Goal: Task Accomplishment & Management: Use online tool/utility

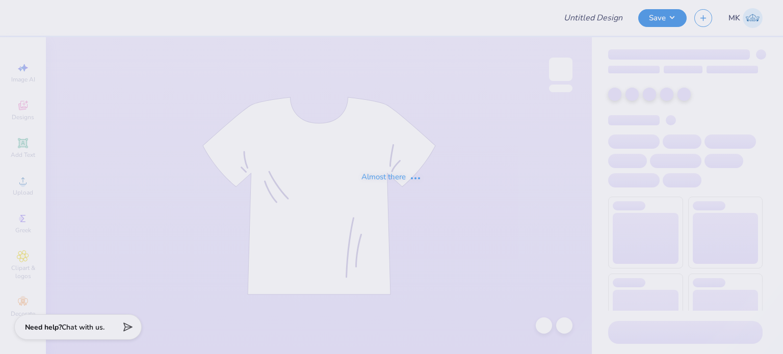
type input "Shirts for Ms Child Life College Of Charleston 8 days 6h ago"
type input "11"
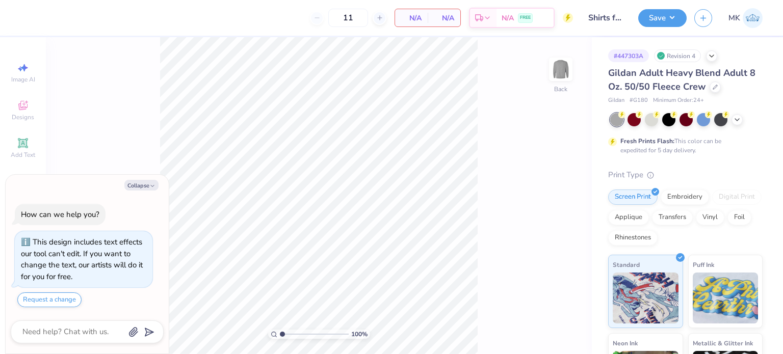
type textarea "x"
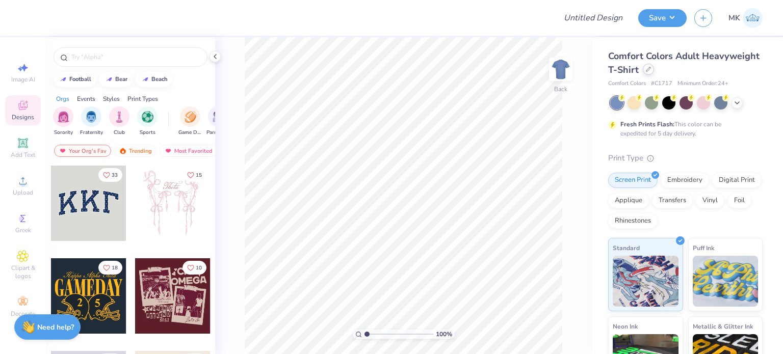
click at [654, 71] on div at bounding box center [648, 69] width 11 height 11
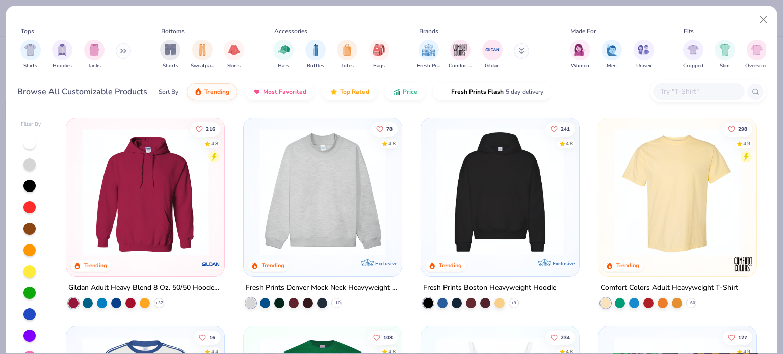
click at [122, 50] on icon at bounding box center [123, 50] width 6 height 5
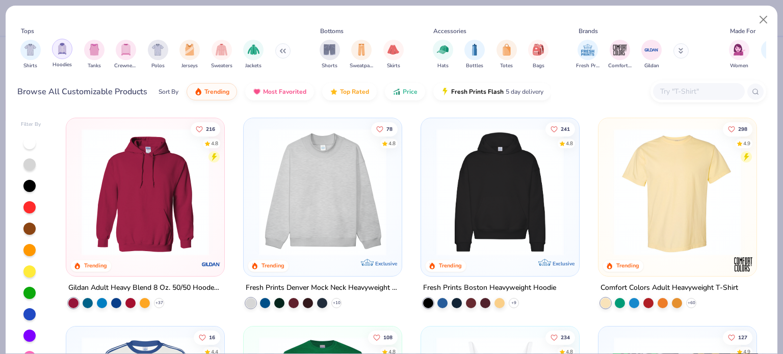
click at [66, 54] on img "filter for Hoodies" at bounding box center [62, 49] width 11 height 12
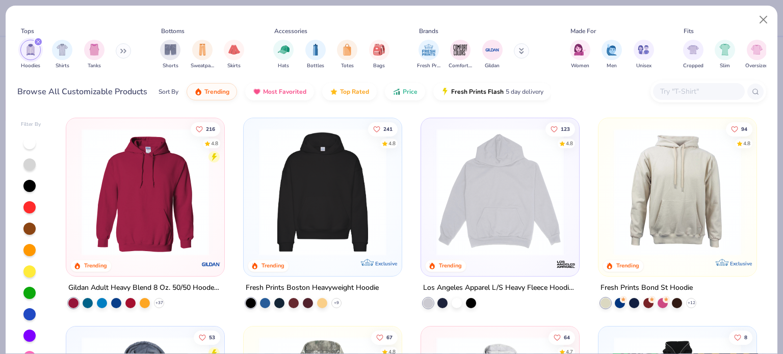
click at [182, 197] on img at bounding box center [145, 191] width 138 height 127
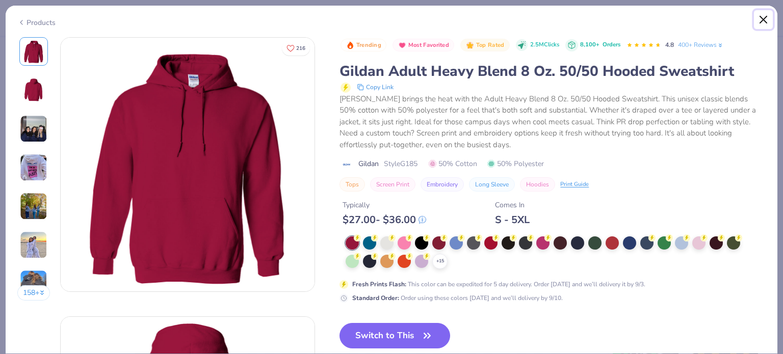
click at [768, 16] on button "Close" at bounding box center [763, 19] width 19 height 19
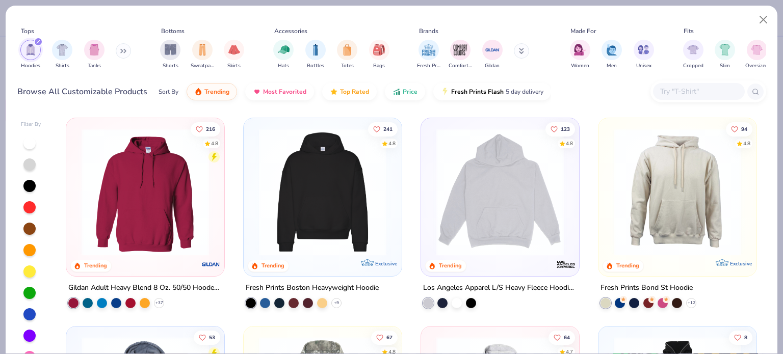
click at [682, 95] on input "text" at bounding box center [698, 92] width 78 height 12
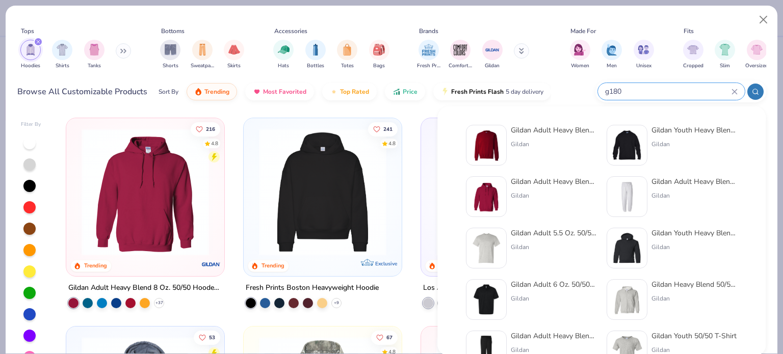
type input "g180"
click at [528, 140] on div "Gildan" at bounding box center [554, 144] width 86 height 9
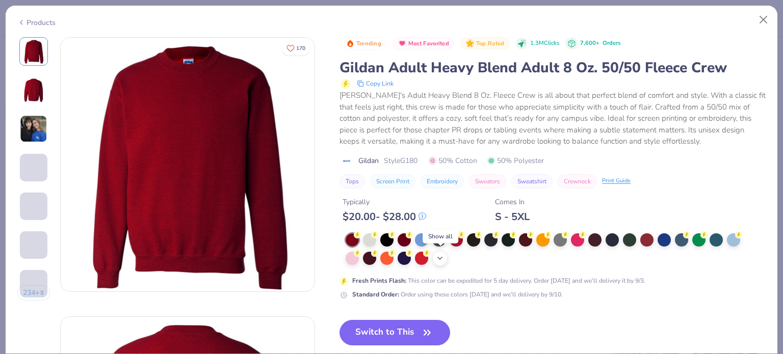
click at [440, 256] on icon at bounding box center [440, 258] width 8 height 8
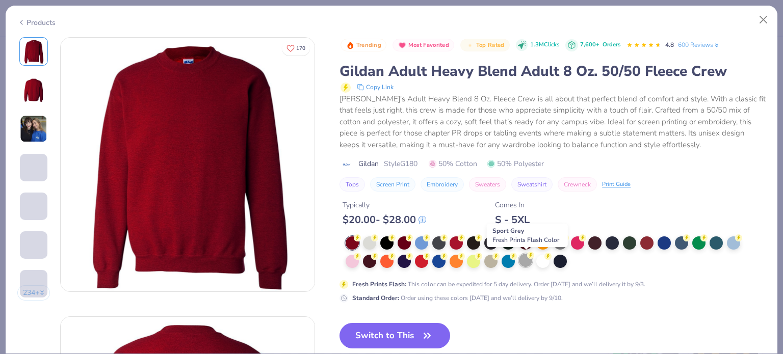
click at [361, 242] on circle at bounding box center [357, 237] width 7 height 7
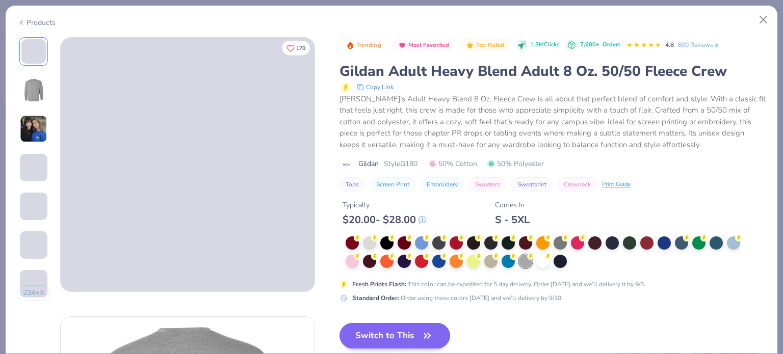
scroll to position [102, 0]
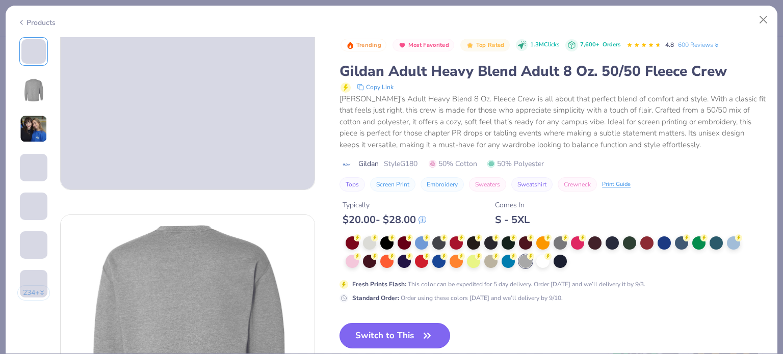
click at [389, 336] on button "Switch to This" at bounding box center [394, 335] width 111 height 25
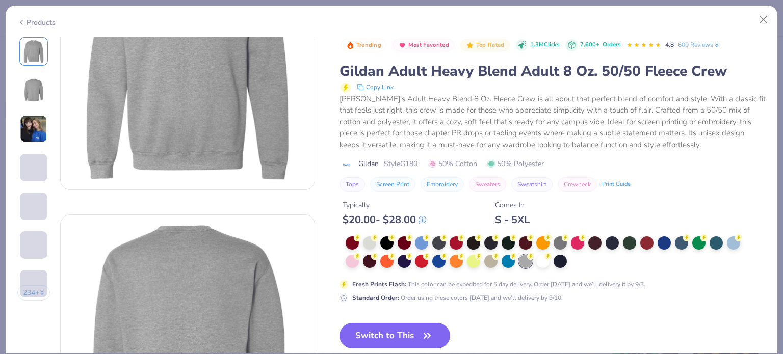
click at [386, 334] on button "Switch to This" at bounding box center [394, 335] width 111 height 25
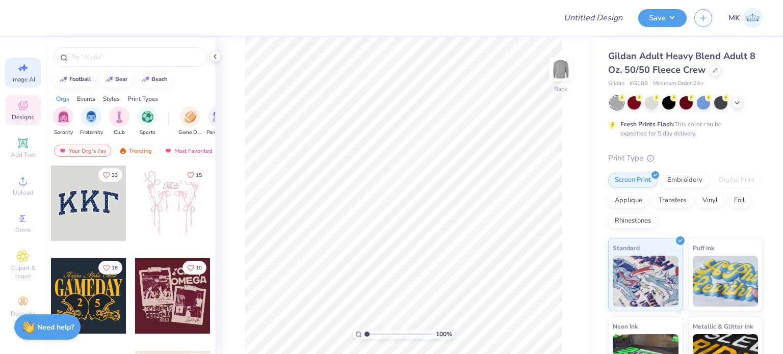
click at [22, 65] on icon at bounding box center [23, 68] width 12 height 12
select select "4"
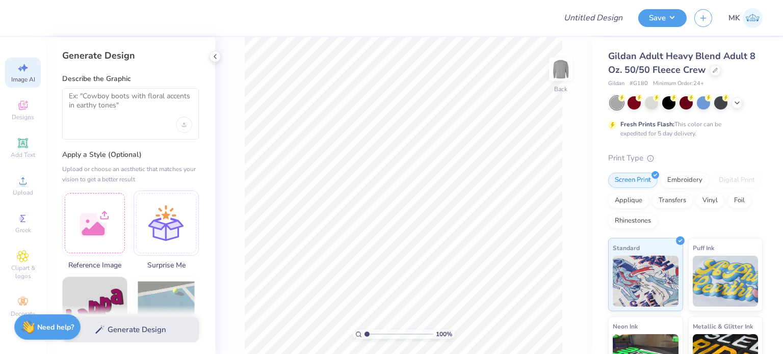
click at [175, 122] on div at bounding box center [130, 113] width 137 height 51
click at [178, 123] on div "Upload image" at bounding box center [184, 125] width 16 height 16
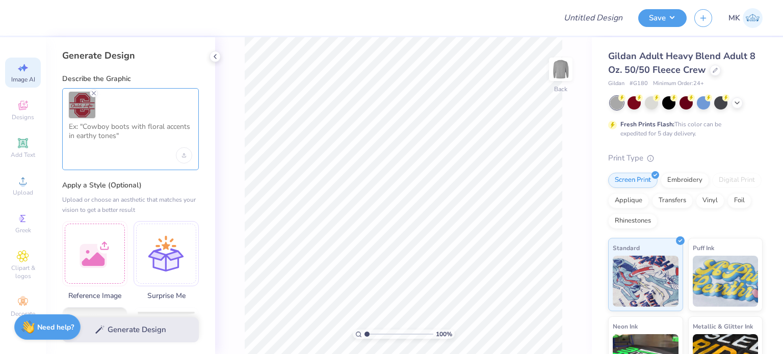
click at [103, 144] on textarea at bounding box center [130, 134] width 123 height 25
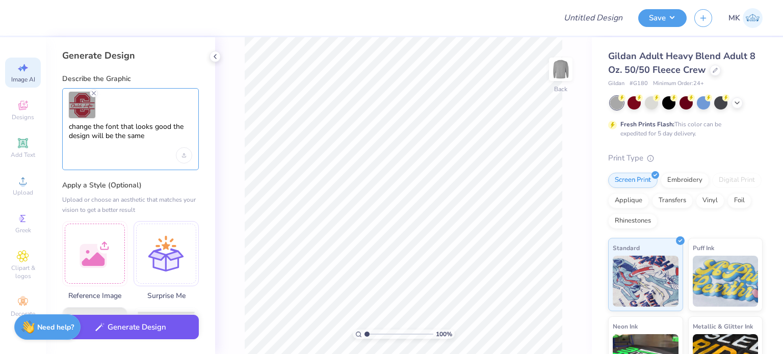
type textarea "change the font that looks good the design will be the same"
click at [125, 330] on button "Generate Design" at bounding box center [130, 327] width 137 height 25
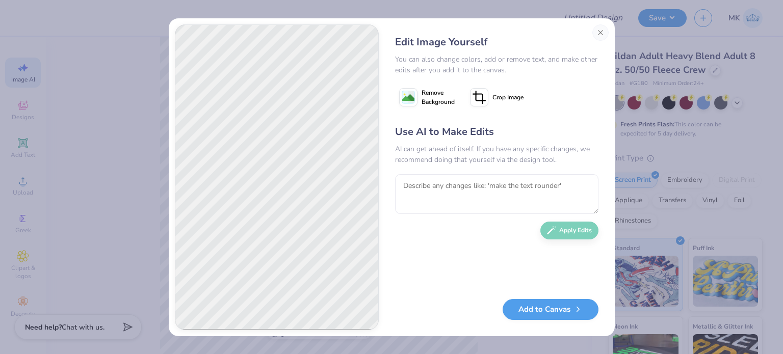
click at [404, 100] on image at bounding box center [408, 98] width 12 height 12
click at [555, 309] on button "Add to Canvas" at bounding box center [551, 307] width 96 height 21
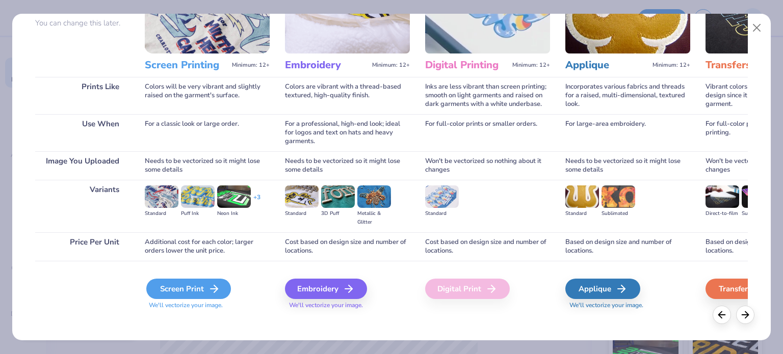
scroll to position [102, 0]
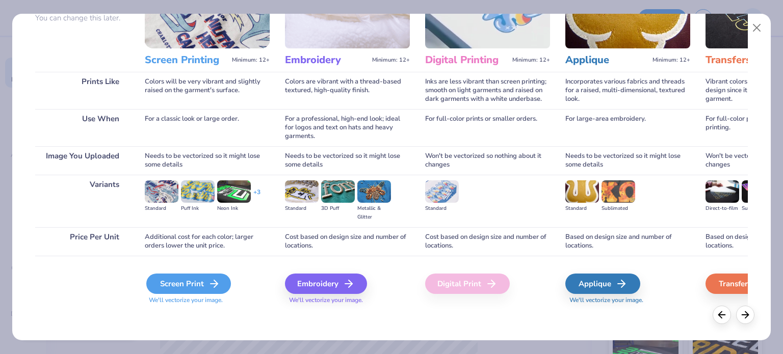
click at [198, 278] on div "Screen Print" at bounding box center [188, 284] width 85 height 20
click at [179, 283] on div "Screen Print" at bounding box center [188, 284] width 85 height 20
click at [189, 284] on div "Screen Print" at bounding box center [188, 284] width 85 height 20
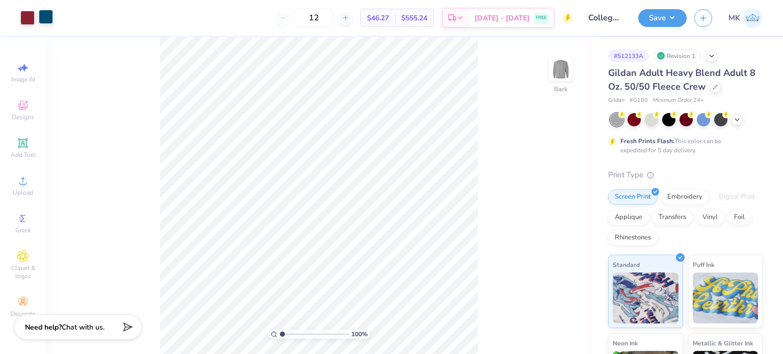
click at [44, 22] on div at bounding box center [46, 17] width 14 height 14
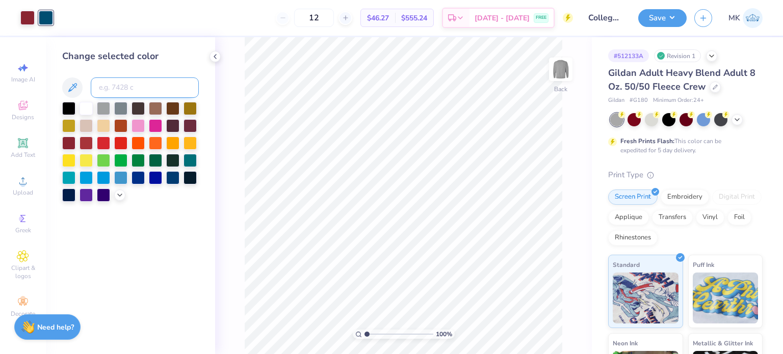
click at [114, 89] on input at bounding box center [145, 87] width 108 height 20
type input "202"
